Goal: Find specific page/section: Find specific page/section

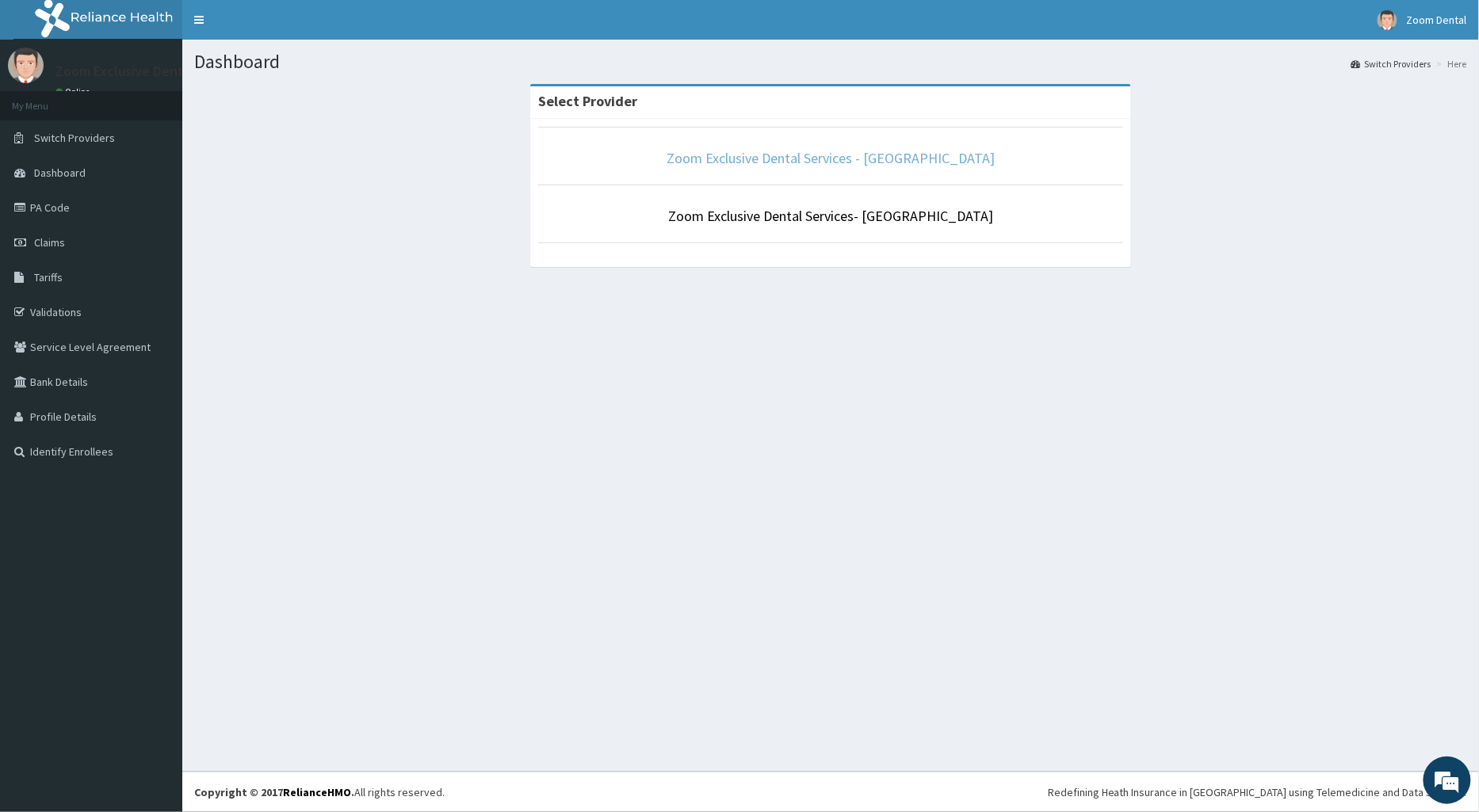
click at [774, 164] on link "Zoom Exclusive Dental Services - [GEOGRAPHIC_DATA]" at bounding box center [830, 158] width 328 height 18
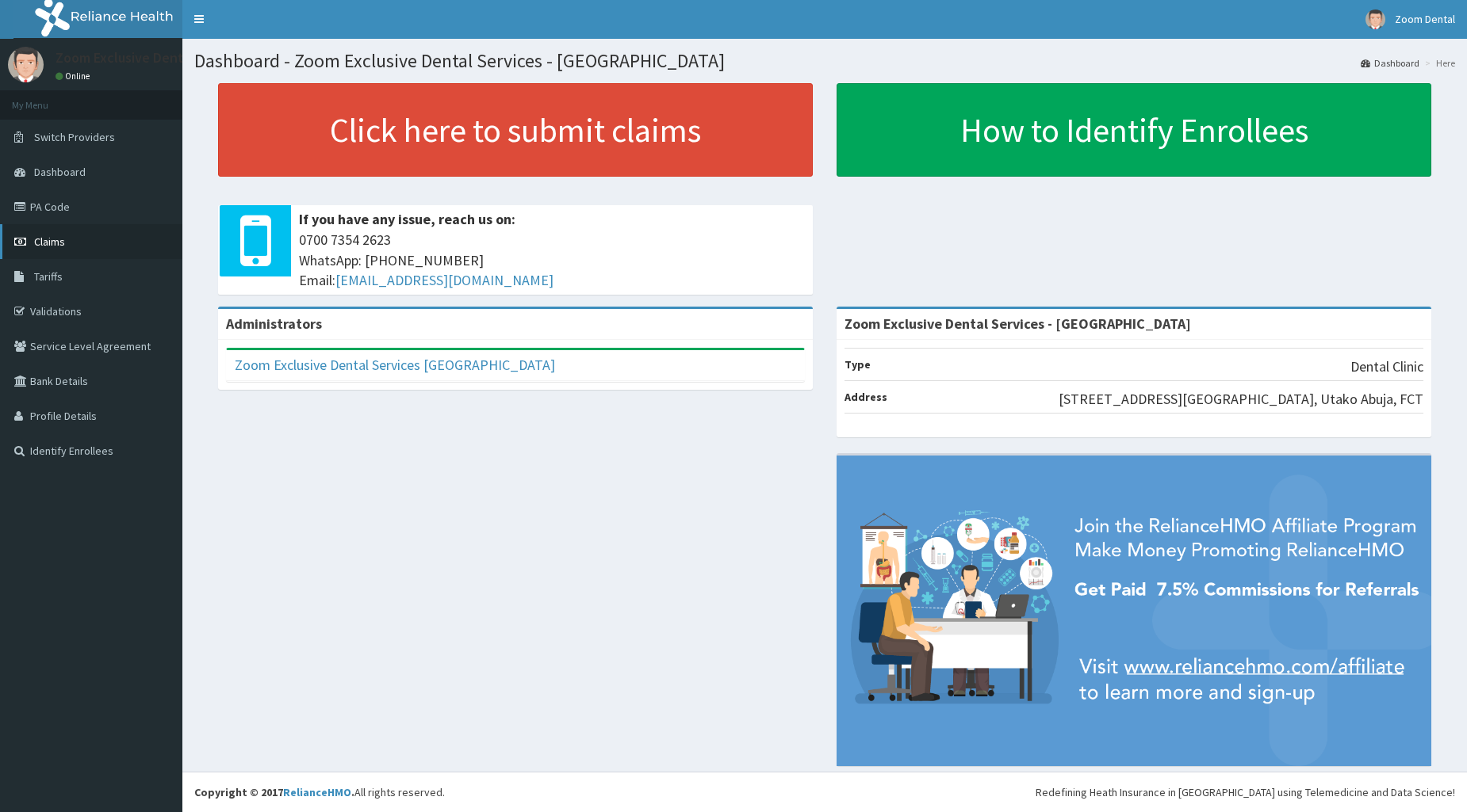
scroll to position [2, 0]
click at [81, 215] on link "PA Code" at bounding box center [91, 206] width 183 height 35
